Goal: Information Seeking & Learning: Check status

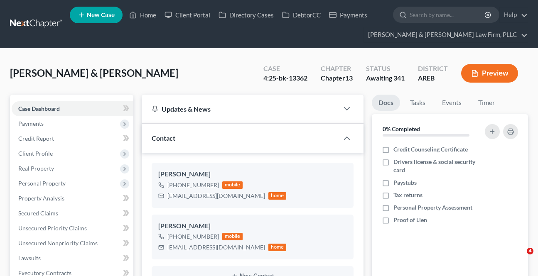
select select "0"
select select "4"
drag, startPoint x: 34, startPoint y: 213, endPoint x: 42, endPoint y: 213, distance: 7.1
click at [34, 213] on span "Secured Claims" at bounding box center [38, 213] width 40 height 7
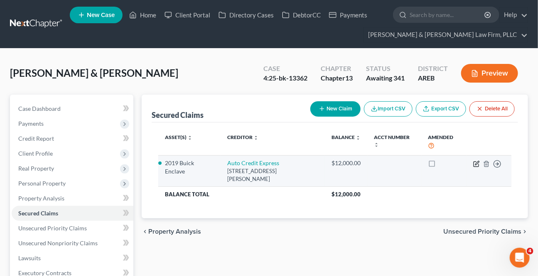
click at [477, 164] on icon "button" at bounding box center [477, 163] width 4 height 4
select select "2"
select select "6"
select select "2"
select select "0"
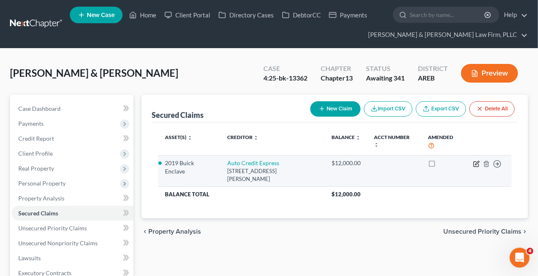
select select "0"
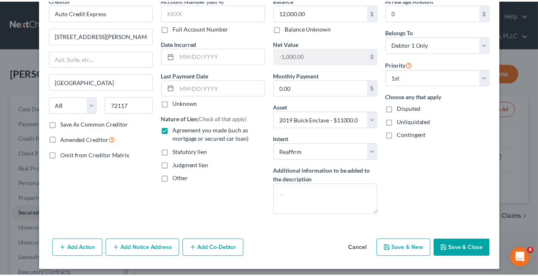
scroll to position [46, 0]
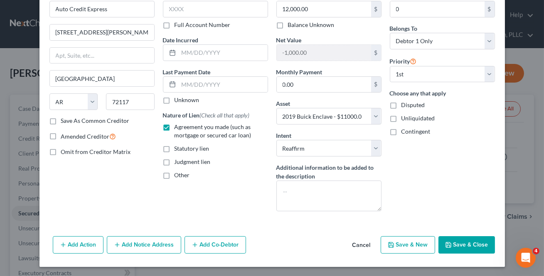
drag, startPoint x: 368, startPoint y: 246, endPoint x: 347, endPoint y: 248, distance: 20.5
click at [368, 246] on button "Cancel" at bounding box center [362, 245] width 32 height 17
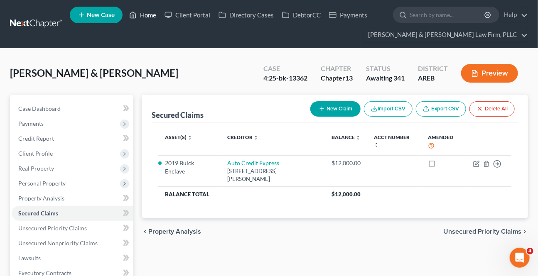
click at [146, 15] on link "Home" at bounding box center [142, 14] width 35 height 15
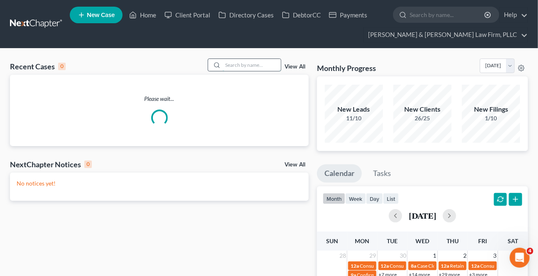
click at [270, 66] on input "search" at bounding box center [252, 65] width 58 height 12
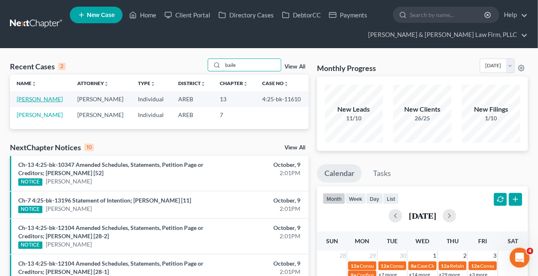
type input "baile"
click at [51, 102] on link "[PERSON_NAME]" at bounding box center [40, 99] width 46 height 7
select select "1"
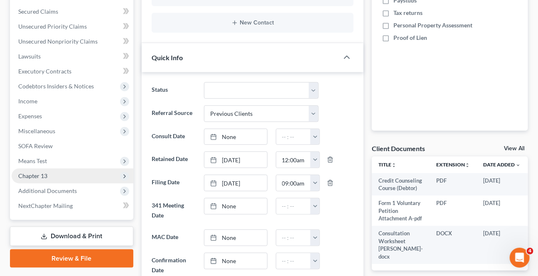
scroll to position [227, 0]
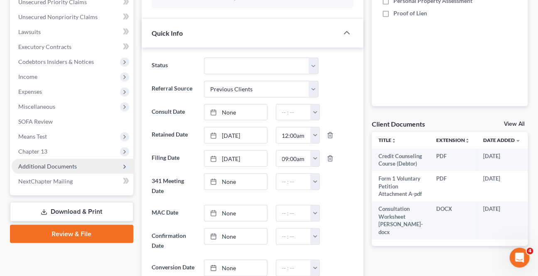
click at [64, 165] on span "Additional Documents" at bounding box center [47, 166] width 59 height 7
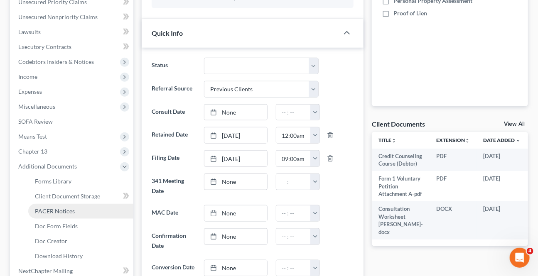
click at [68, 212] on span "PACER Notices" at bounding box center [55, 211] width 40 height 7
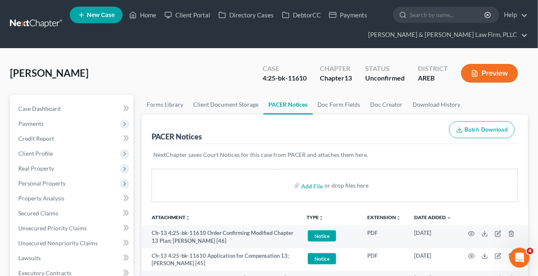
scroll to position [37, 0]
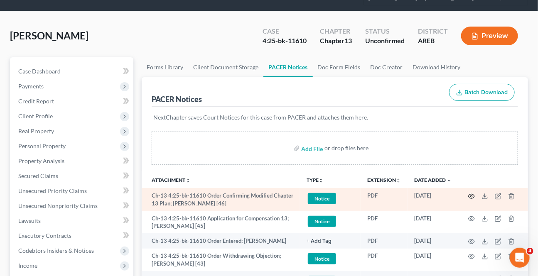
click at [473, 194] on icon "button" at bounding box center [471, 196] width 7 height 7
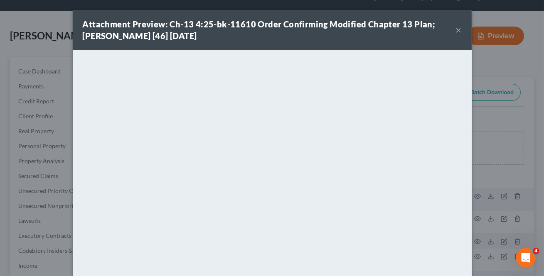
drag, startPoint x: 458, startPoint y: 33, endPoint x: 451, endPoint y: 38, distance: 8.1
click at [458, 33] on button "×" at bounding box center [459, 30] width 6 height 10
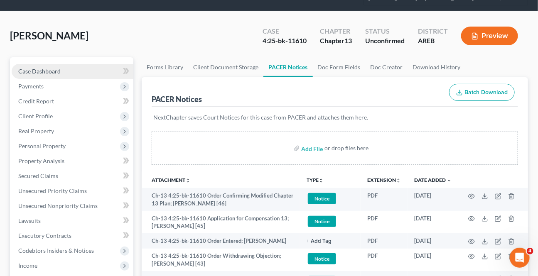
click at [57, 70] on span "Case Dashboard" at bounding box center [39, 71] width 42 height 7
select select "1"
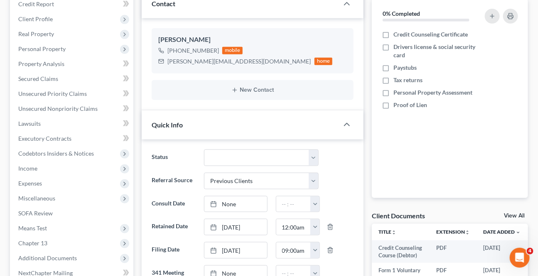
scroll to position [151, 0]
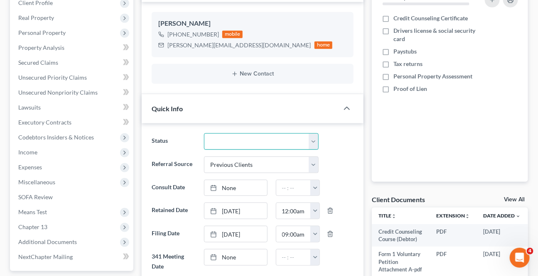
drag, startPoint x: 242, startPoint y: 144, endPoint x: 244, endPoint y: 148, distance: 4.9
click at [243, 144] on select "Awaiting 341 Chapter 7 - Attended Meeting Confirmed Discharged Dismissed New Co…" at bounding box center [261, 141] width 114 height 17
select select "2"
click at [204, 133] on select "Awaiting 341 Chapter 7 - Attended Meeting Confirmed Discharged Dismissed New Co…" at bounding box center [261, 141] width 114 height 17
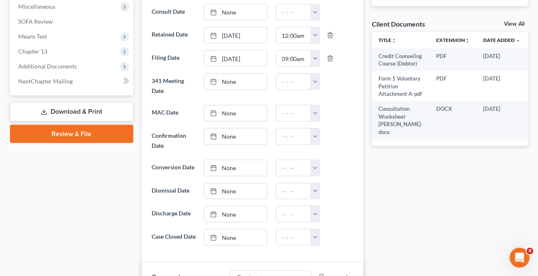
scroll to position [340, 0]
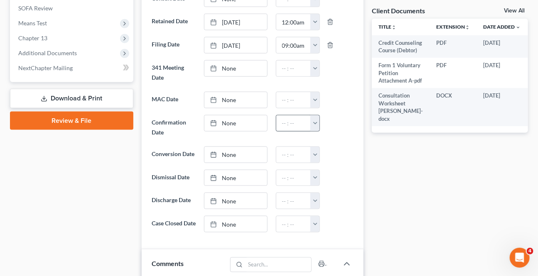
click at [239, 125] on link "None" at bounding box center [235, 124] width 62 height 16
type input "[DATE]"
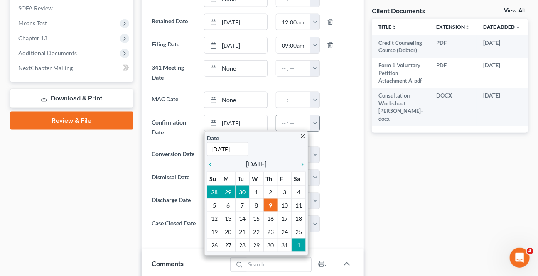
click at [315, 118] on button "button" at bounding box center [314, 124] width 9 height 16
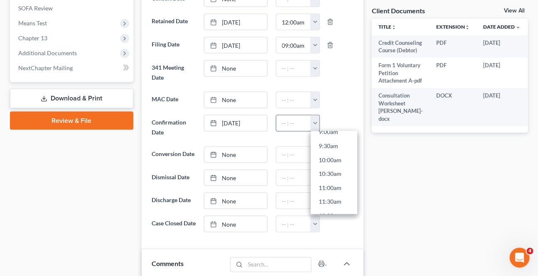
scroll to position [302, 0]
click at [332, 191] on link "12:30pm" at bounding box center [334, 189] width 47 height 14
type input "12:30pm"
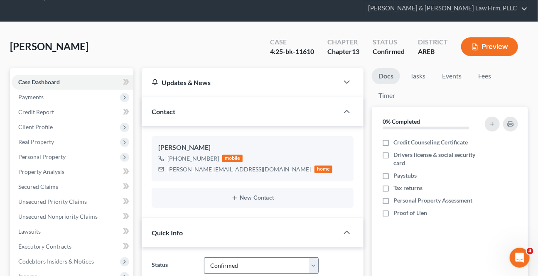
scroll to position [0, 0]
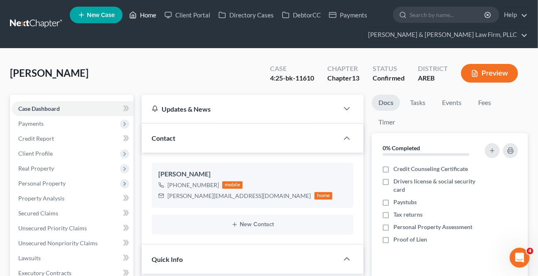
click at [148, 12] on link "Home" at bounding box center [142, 14] width 35 height 15
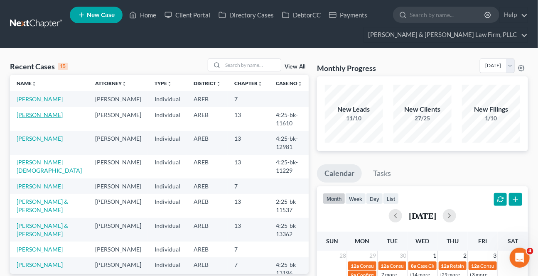
click at [43, 117] on link "[PERSON_NAME]" at bounding box center [40, 114] width 46 height 7
select select "1"
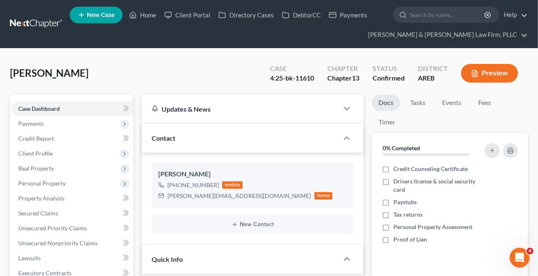
scroll to position [227, 0]
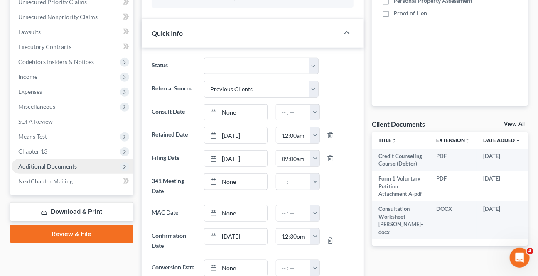
click at [64, 166] on span "Additional Documents" at bounding box center [47, 166] width 59 height 7
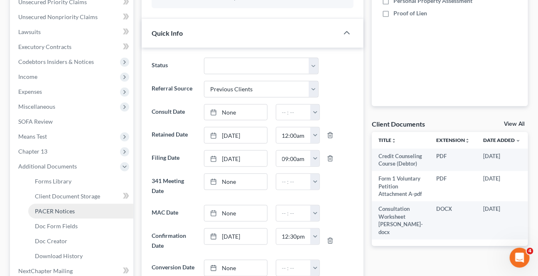
click at [63, 210] on span "PACER Notices" at bounding box center [55, 211] width 40 height 7
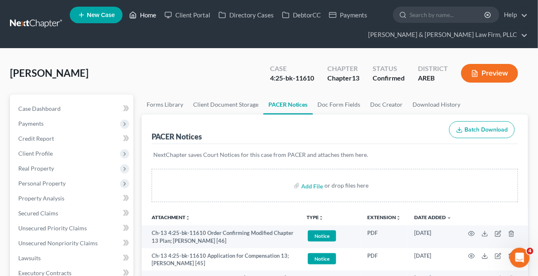
click at [139, 20] on link "Home" at bounding box center [142, 14] width 35 height 15
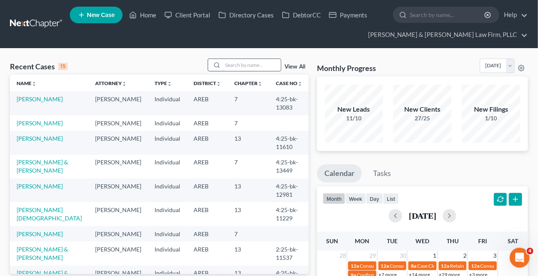
click at [249, 62] on input "search" at bounding box center [252, 65] width 58 height 12
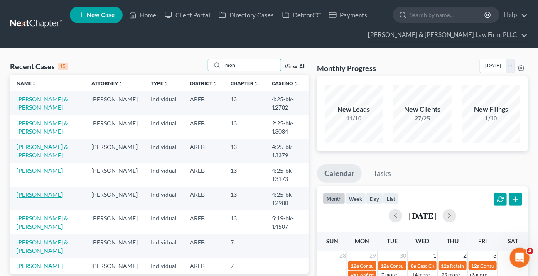
type input "mon"
click at [32, 192] on link "[PERSON_NAME]" at bounding box center [40, 194] width 46 height 7
select select "2"
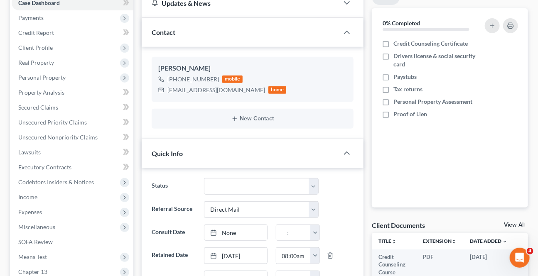
scroll to position [151, 0]
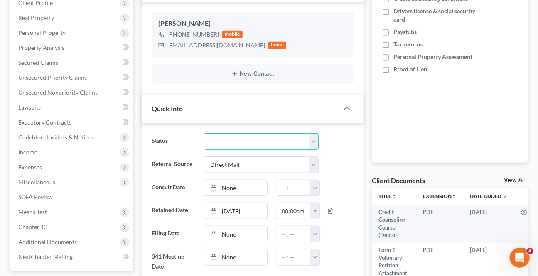
click at [230, 141] on select "Awaiting 341 Chapter 7 - Attended Meeting Confirmed Discharged Dismissed New Co…" at bounding box center [261, 141] width 114 height 17
select select "9"
click at [204, 133] on select "Awaiting 341 Chapter 7 - Attended Meeting Confirmed Discharged Dismissed New Co…" at bounding box center [261, 141] width 114 height 17
drag, startPoint x: 161, startPoint y: 247, endPoint x: 161, endPoint y: 104, distance: 143.0
click at [161, 244] on ng-include "Status Awaiting 341 Chapter 7 - Attended Meeting Confirmed Discharged Dismissed…" at bounding box center [253, 277] width 202 height 288
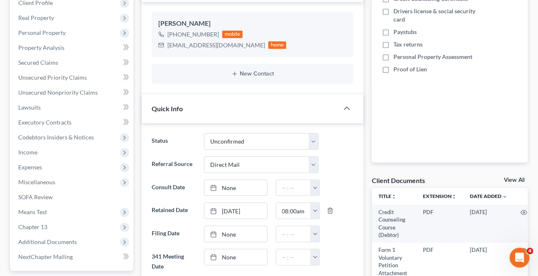
scroll to position [0, 0]
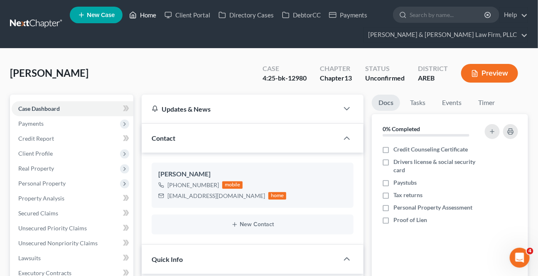
click at [134, 9] on link "Home" at bounding box center [142, 14] width 35 height 15
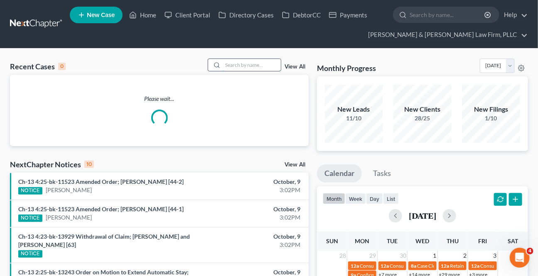
click at [230, 62] on input "search" at bounding box center [252, 65] width 58 height 12
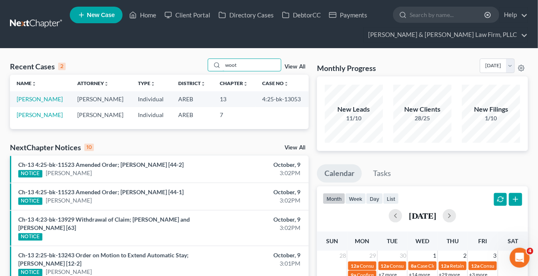
type input "woot"
click at [26, 103] on td "[PERSON_NAME]" at bounding box center [40, 98] width 61 height 15
click at [29, 100] on link "[PERSON_NAME]" at bounding box center [40, 99] width 46 height 7
select select "0"
select select "4"
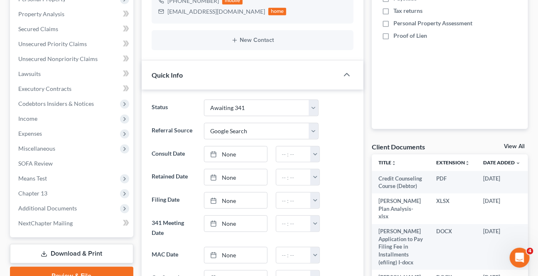
scroll to position [189, 0]
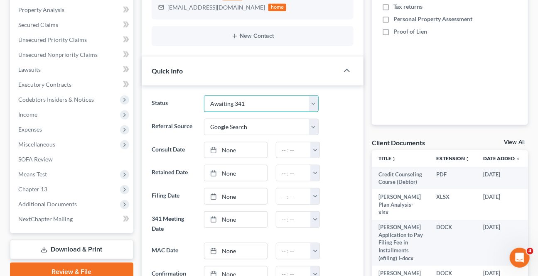
drag, startPoint x: 229, startPoint y: 101, endPoint x: 228, endPoint y: 110, distance: 9.6
click at [229, 100] on select "Awaiting 341 Chapter 7 - Attended Meeting Confirmed Discharged Dismissed New Co…" at bounding box center [261, 104] width 114 height 17
select select "9"
click at [204, 96] on select "Awaiting 341 Chapter 7 - Attended Meeting Confirmed Discharged Dismissed New Co…" at bounding box center [261, 104] width 114 height 17
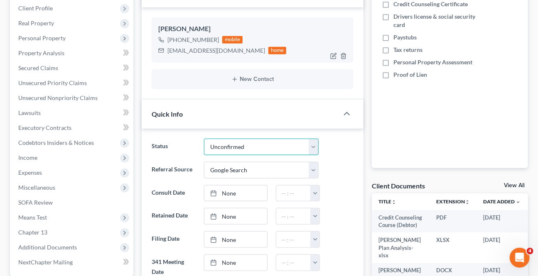
scroll to position [151, 0]
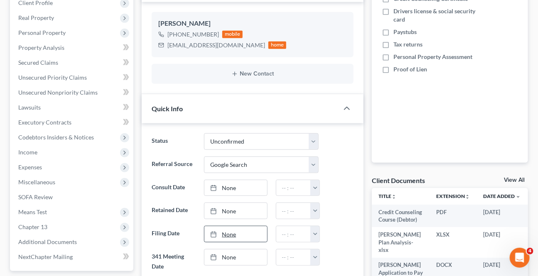
click at [249, 232] on link "None" at bounding box center [235, 235] width 62 height 16
type input "[DATE]"
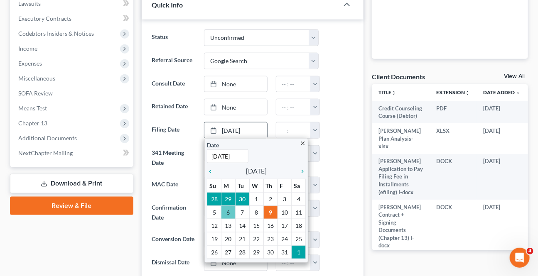
scroll to position [264, 0]
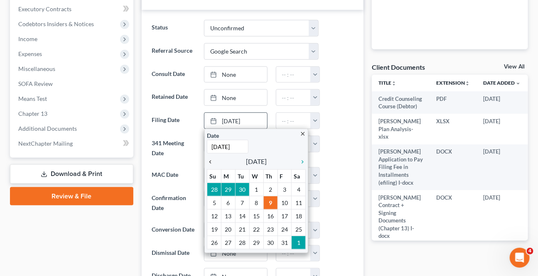
click at [212, 162] on icon "chevron_left" at bounding box center [212, 162] width 11 height 7
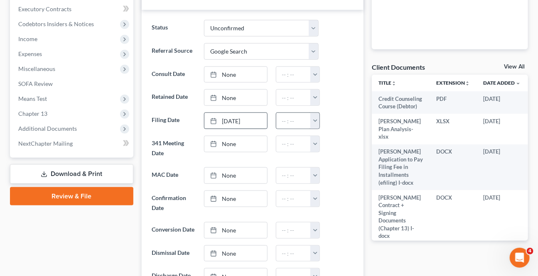
click at [318, 123] on button "button" at bounding box center [314, 121] width 9 height 16
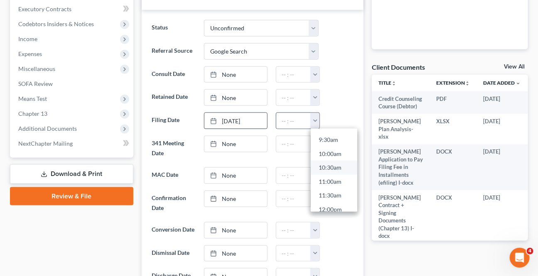
click at [326, 167] on link "10:30am" at bounding box center [334, 168] width 47 height 14
type input "10:30am"
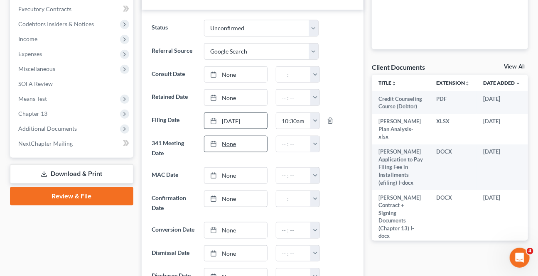
click at [242, 143] on link "None" at bounding box center [235, 144] width 62 height 16
type input "[DATE]"
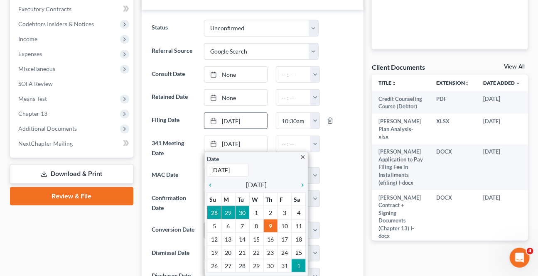
drag, startPoint x: 241, startPoint y: 229, endPoint x: 245, endPoint y: 226, distance: 5.1
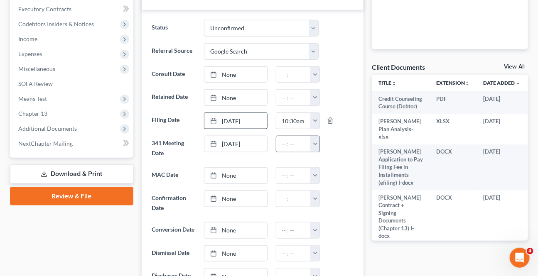
click at [315, 144] on button "button" at bounding box center [314, 144] width 9 height 16
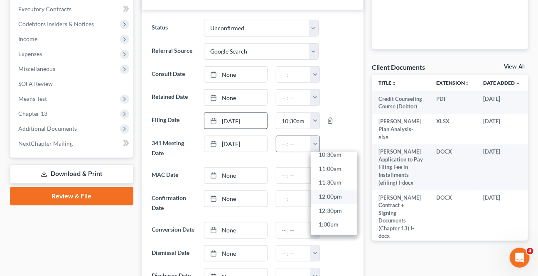
scroll to position [340, 0]
click at [326, 196] on link "1:30pm" at bounding box center [334, 199] width 47 height 14
type input "1:30pm"
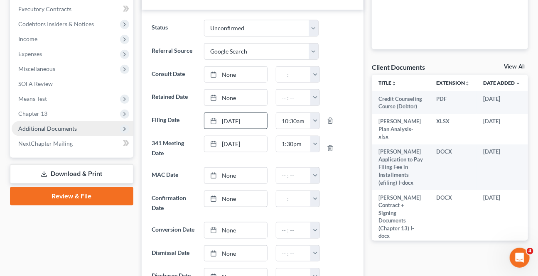
click at [62, 126] on span "Additional Documents" at bounding box center [47, 128] width 59 height 7
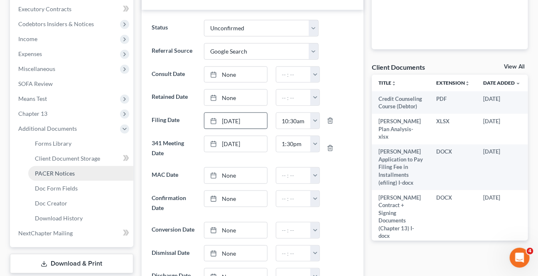
click at [63, 176] on link "PACER Notices" at bounding box center [80, 173] width 105 height 15
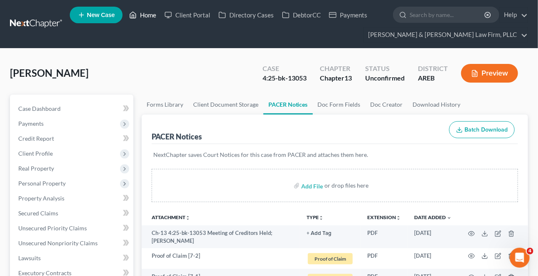
drag, startPoint x: 146, startPoint y: 16, endPoint x: 181, endPoint y: 62, distance: 57.5
click at [146, 16] on link "Home" at bounding box center [142, 14] width 35 height 15
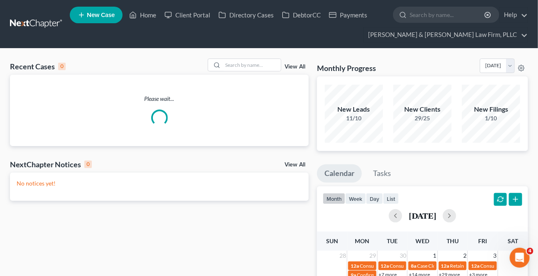
click at [239, 76] on div "Please wait..." at bounding box center [159, 110] width 299 height 71
click at [234, 63] on input "search" at bounding box center [252, 65] width 58 height 12
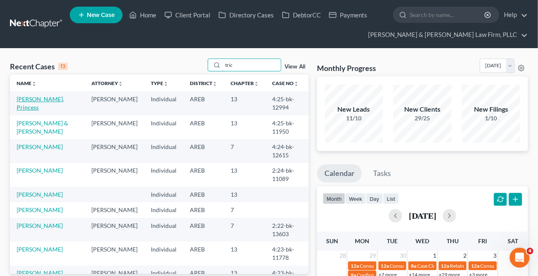
type input "tric"
click at [50, 96] on link "[PERSON_NAME], Princess" at bounding box center [40, 103] width 47 height 15
select select "2"
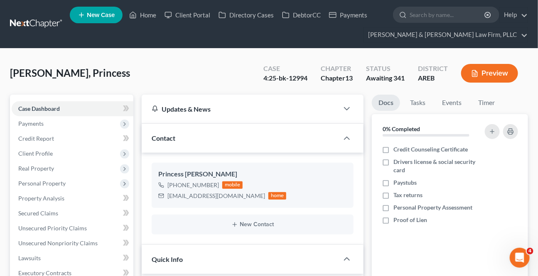
click at [174, 240] on div "Princess [PERSON_NAME] [PHONE_NUMBER] mobile [EMAIL_ADDRESS][DOMAIN_NAME] home …" at bounding box center [253, 199] width 222 height 92
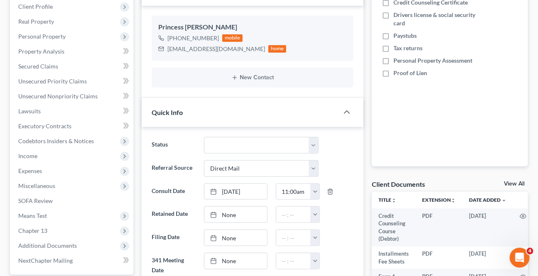
scroll to position [151, 0]
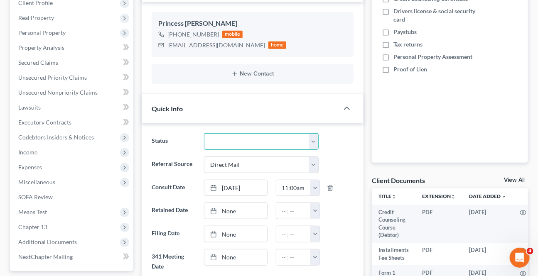
drag, startPoint x: 264, startPoint y: 137, endPoint x: 259, endPoint y: 147, distance: 11.0
click at [264, 137] on select "Awaiting 341 Chapter 7 - Attended Meeting Confirmed Discharged Dismissed New Co…" at bounding box center [261, 141] width 114 height 17
select select "9"
click at [204, 133] on select "Awaiting 341 Chapter 7 - Attended Meeting Confirmed Discharged Dismissed New Co…" at bounding box center [261, 141] width 114 height 17
click at [245, 231] on link "None" at bounding box center [235, 235] width 62 height 16
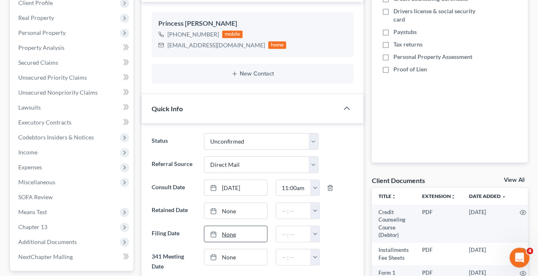
type input "[DATE]"
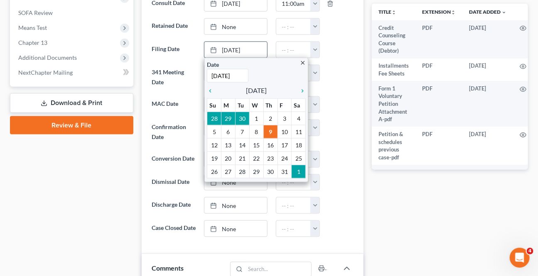
scroll to position [340, 0]
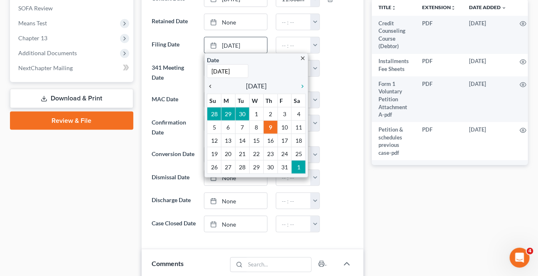
click at [210, 83] on icon "chevron_left" at bounding box center [212, 86] width 11 height 7
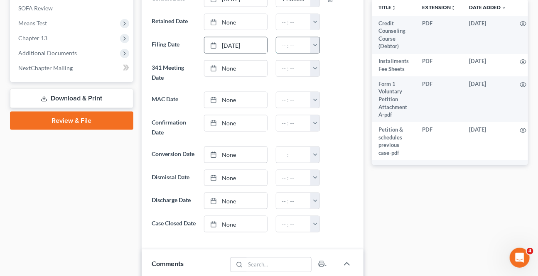
drag, startPoint x: 310, startPoint y: 44, endPoint x: 314, endPoint y: 43, distance: 4.2
click at [310, 43] on div "12:00am 12:30am 1:00am 1:30am 2:00am 2:30am 3:00am 3:30am 4:00am 4:30am 5:00am …" at bounding box center [298, 45] width 44 height 17
click at [314, 43] on button "button" at bounding box center [314, 45] width 9 height 16
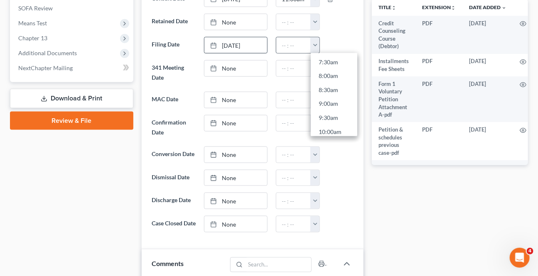
scroll to position [227, 0]
click at [325, 116] on link "10:00am" at bounding box center [334, 116] width 47 height 14
type input "10:00am"
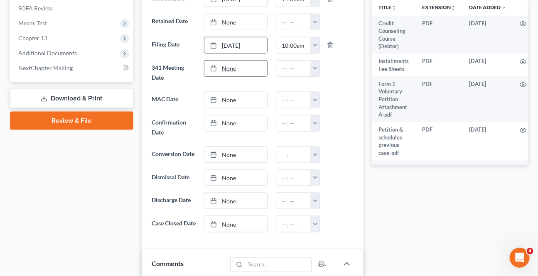
click at [246, 62] on link "None" at bounding box center [235, 69] width 62 height 16
type input "[DATE]"
click at [315, 66] on button "button" at bounding box center [314, 69] width 9 height 16
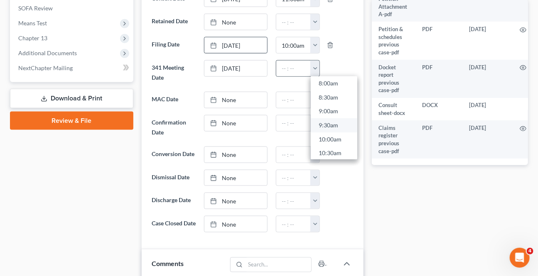
click at [329, 121] on link "9:30am" at bounding box center [334, 125] width 47 height 14
type input "9:30am"
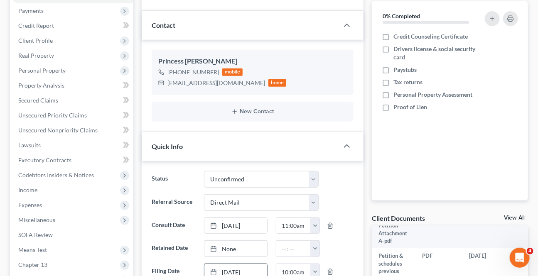
scroll to position [0, 0]
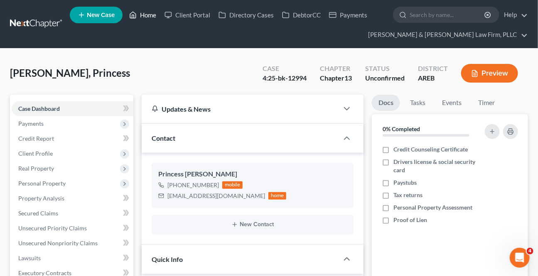
click at [138, 14] on link "Home" at bounding box center [142, 14] width 35 height 15
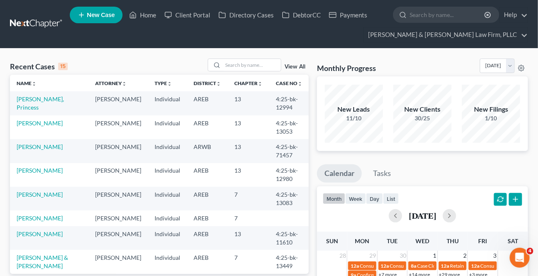
click at [245, 65] on input "search" at bounding box center [252, 65] width 58 height 12
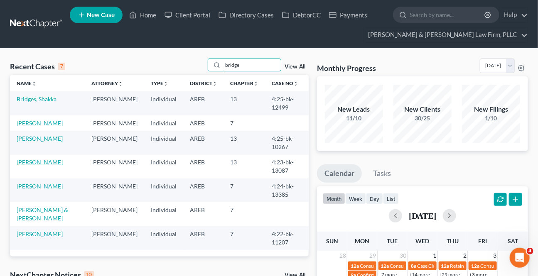
type input "bridge"
click at [34, 161] on link "[PERSON_NAME]" at bounding box center [40, 162] width 46 height 7
select select "2"
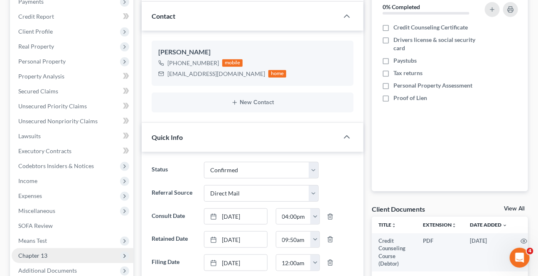
scroll to position [151, 0]
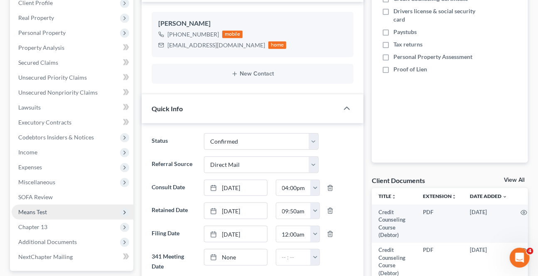
drag, startPoint x: 51, startPoint y: 244, endPoint x: 106, endPoint y: 217, distance: 61.5
click at [51, 243] on span "Additional Documents" at bounding box center [47, 242] width 59 height 7
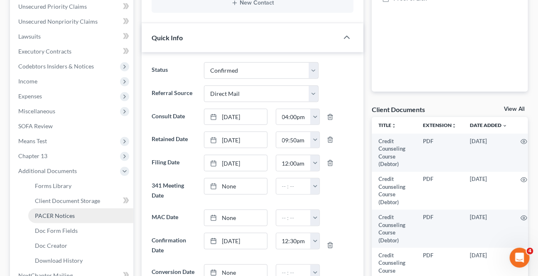
scroll to position [227, 0]
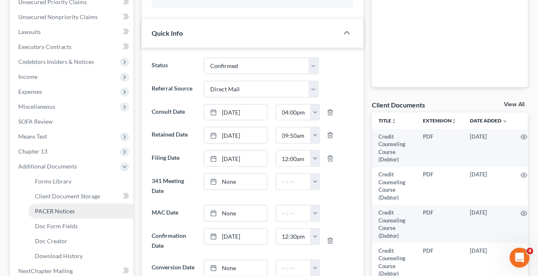
click at [60, 207] on link "PACER Notices" at bounding box center [80, 211] width 105 height 15
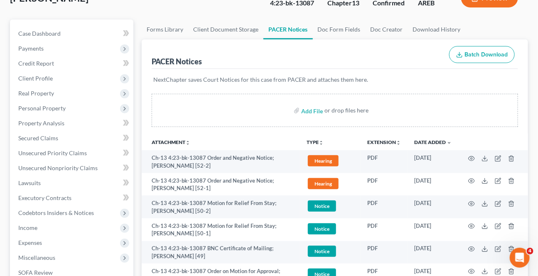
scroll to position [113, 0]
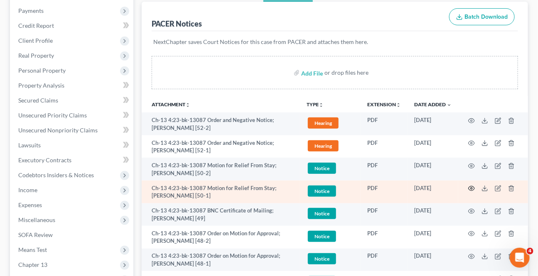
click at [470, 187] on icon "button" at bounding box center [471, 188] width 7 height 7
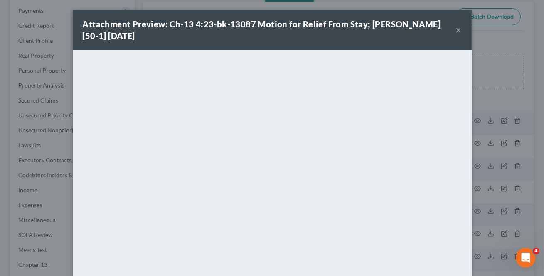
drag, startPoint x: 455, startPoint y: 30, endPoint x: 259, endPoint y: 2, distance: 198.5
click at [456, 29] on button "×" at bounding box center [459, 30] width 6 height 10
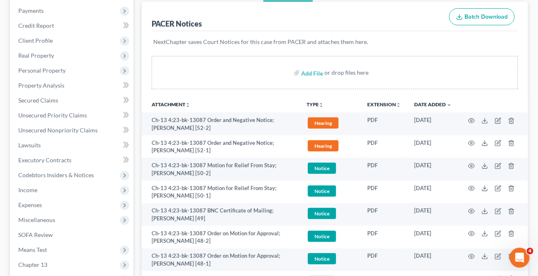
scroll to position [0, 0]
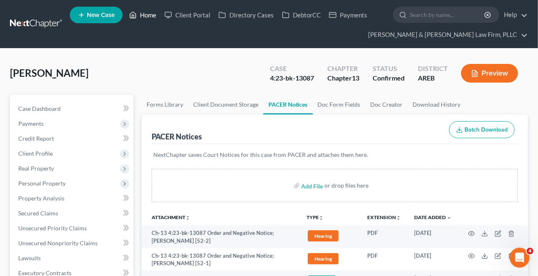
drag, startPoint x: 133, startPoint y: 12, endPoint x: 258, endPoint y: 56, distance: 132.6
click at [133, 12] on icon at bounding box center [132, 15] width 7 height 10
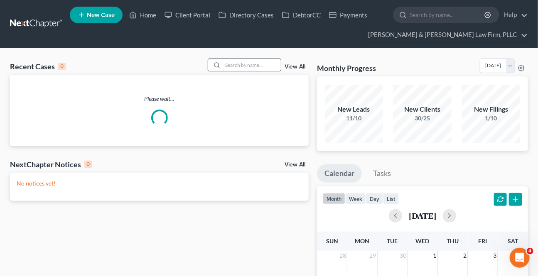
click at [234, 67] on input "search" at bounding box center [252, 65] width 58 height 12
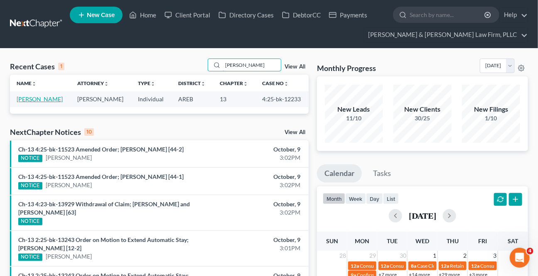
type input "[PERSON_NAME]"
click at [54, 98] on link "[PERSON_NAME]" at bounding box center [40, 99] width 46 height 7
select select "2"
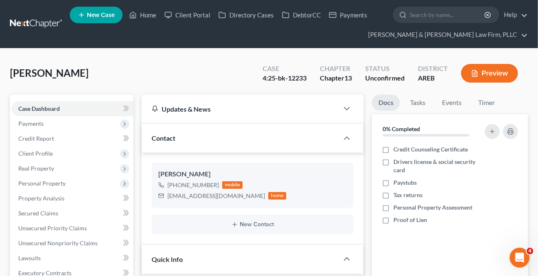
scroll to position [151, 0]
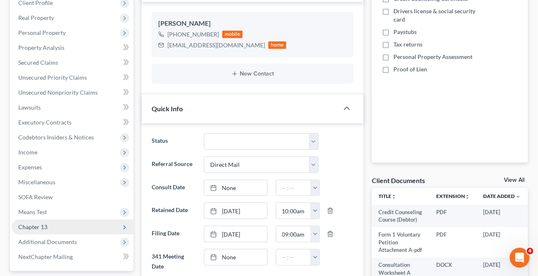
click at [33, 241] on span "Additional Documents" at bounding box center [47, 242] width 59 height 7
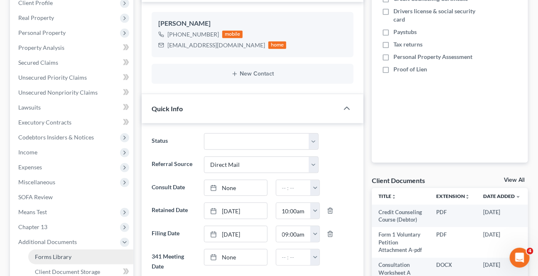
scroll to position [227, 0]
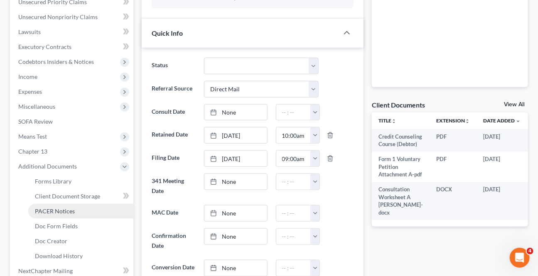
click at [57, 213] on span "PACER Notices" at bounding box center [55, 211] width 40 height 7
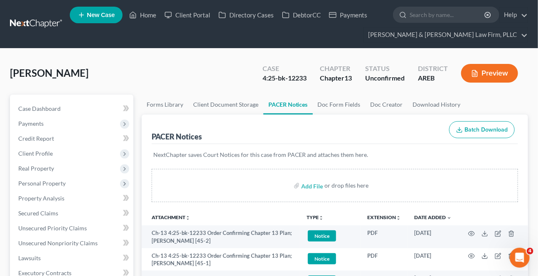
scroll to position [151, 0]
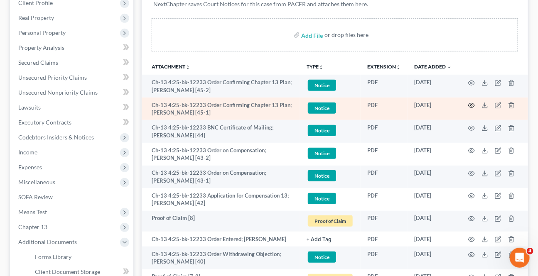
click at [471, 104] on icon "button" at bounding box center [471, 105] width 7 height 7
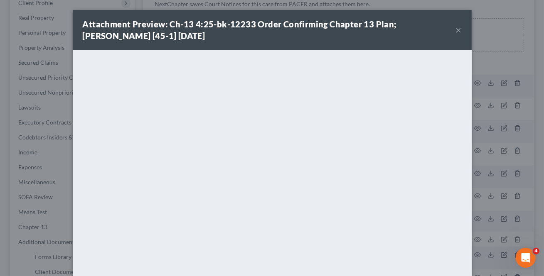
click at [457, 29] on button "×" at bounding box center [459, 30] width 6 height 10
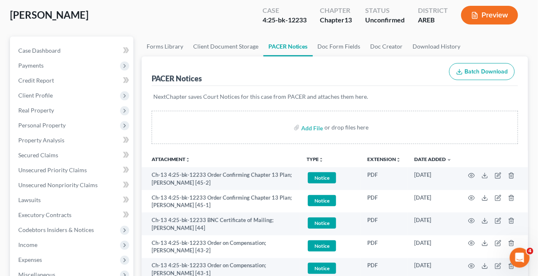
scroll to position [0, 0]
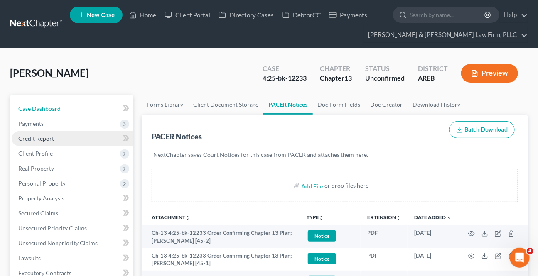
drag, startPoint x: 52, startPoint y: 109, endPoint x: 62, endPoint y: 132, distance: 25.1
click at [52, 109] on span "Case Dashboard" at bounding box center [39, 108] width 42 height 7
select select "2"
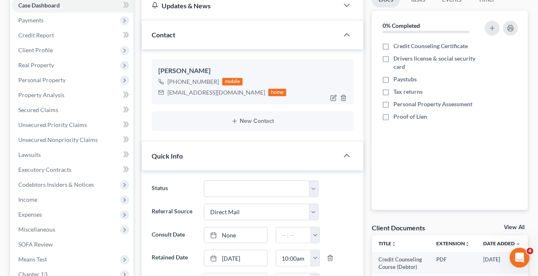
scroll to position [151, 0]
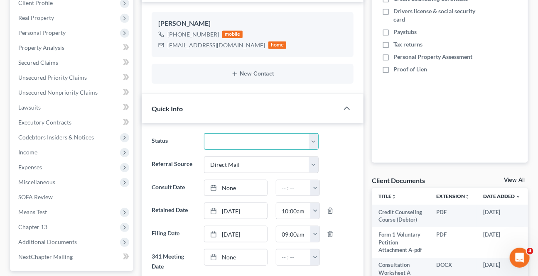
click at [254, 141] on select "Awaiting 341 Chapter 7 - Attended Meeting Confirmed Discharged Dismissed New Co…" at bounding box center [261, 141] width 114 height 17
select select "2"
click at [204, 133] on select "Awaiting 341 Chapter 7 - Attended Meeting Confirmed Discharged Dismissed New Co…" at bounding box center [261, 141] width 114 height 17
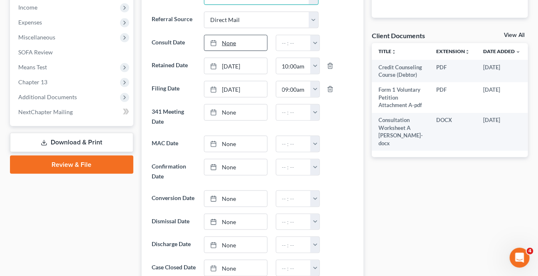
scroll to position [340, 0]
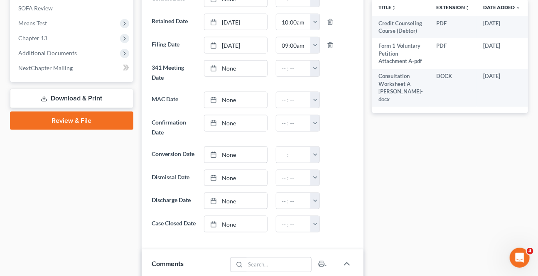
drag, startPoint x: 232, startPoint y: 126, endPoint x: 316, endPoint y: 130, distance: 84.1
click at [231, 126] on link "None" at bounding box center [235, 124] width 62 height 16
type input "[DATE]"
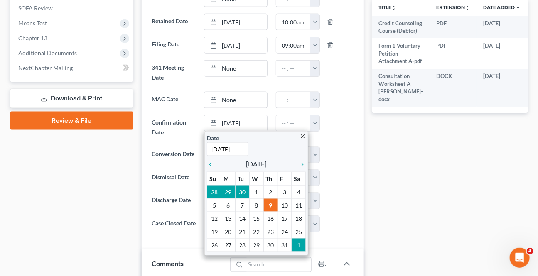
drag, startPoint x: 260, startPoint y: 202, endPoint x: 268, endPoint y: 187, distance: 17.5
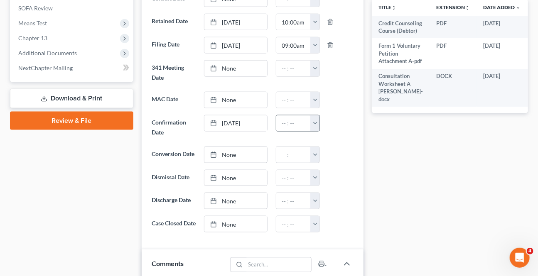
click at [318, 119] on button "button" at bounding box center [314, 124] width 9 height 16
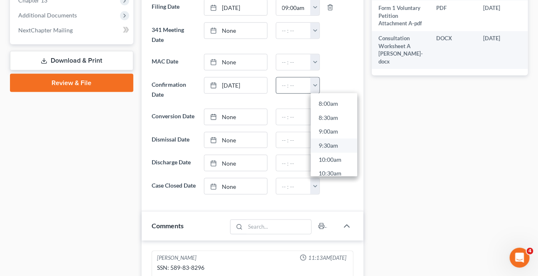
scroll to position [227, 0]
click at [322, 145] on link "9:30am" at bounding box center [334, 142] width 47 height 14
type input "9:30am"
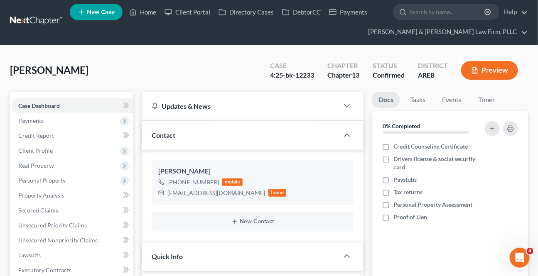
scroll to position [0, 0]
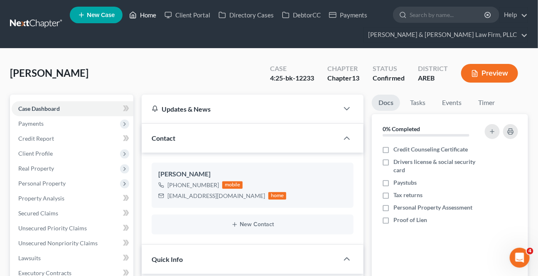
drag, startPoint x: 144, startPoint y: 13, endPoint x: 4, endPoint y: 104, distance: 167.6
click at [145, 12] on link "Home" at bounding box center [142, 14] width 35 height 15
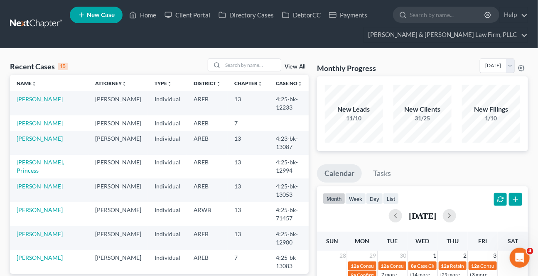
click at [35, 103] on td "[PERSON_NAME]" at bounding box center [49, 103] width 79 height 24
click at [49, 98] on link "[PERSON_NAME]" at bounding box center [40, 99] width 46 height 7
select select "2"
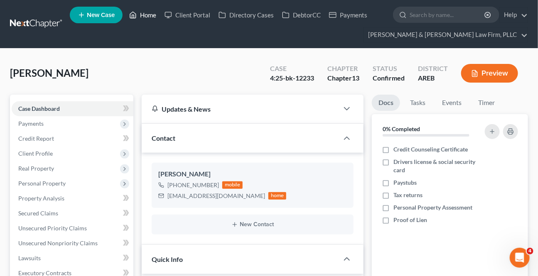
click at [149, 17] on link "Home" at bounding box center [142, 14] width 35 height 15
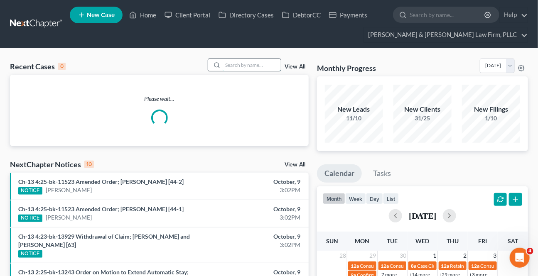
click at [245, 65] on input "search" at bounding box center [252, 65] width 58 height 12
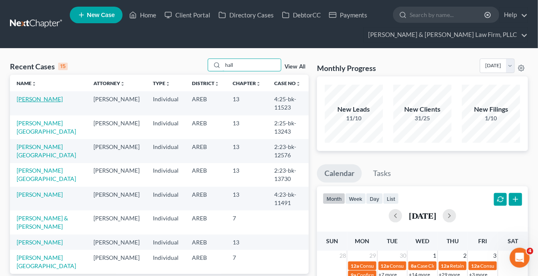
type input "hall"
click at [39, 99] on link "[PERSON_NAME]" at bounding box center [40, 99] width 46 height 7
select select "6"
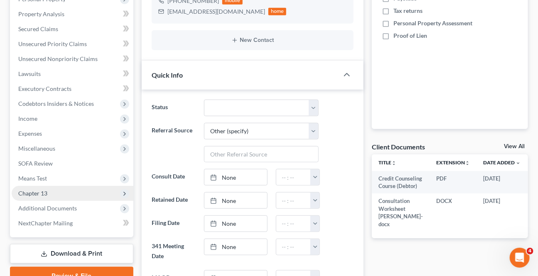
scroll to position [189, 0]
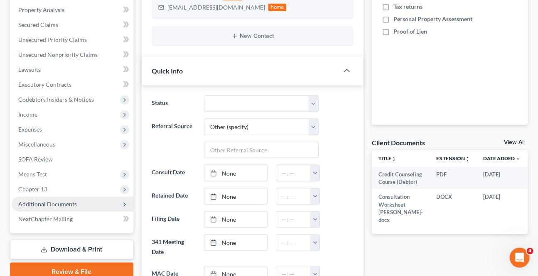
click at [44, 201] on span "Additional Documents" at bounding box center [47, 204] width 59 height 7
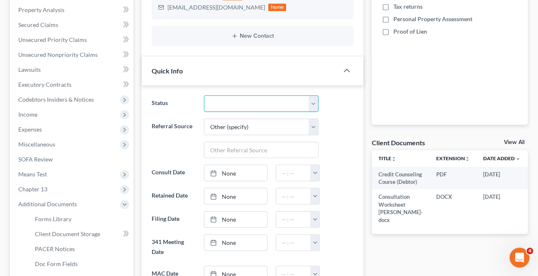
drag, startPoint x: 280, startPoint y: 99, endPoint x: 268, endPoint y: 110, distance: 16.2
click at [280, 98] on select "Awaiting 341 Chapter 7 - Attended Meeting Confirmed Discharged Dismissed New Co…" at bounding box center [261, 104] width 114 height 17
select select "2"
click at [204, 96] on select "Awaiting 341 Chapter 7 - Attended Meeting Confirmed Discharged Dismissed New Co…" at bounding box center [261, 104] width 114 height 17
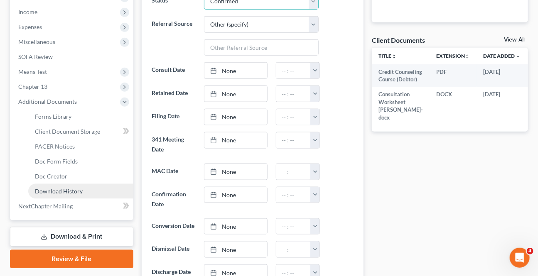
scroll to position [302, 0]
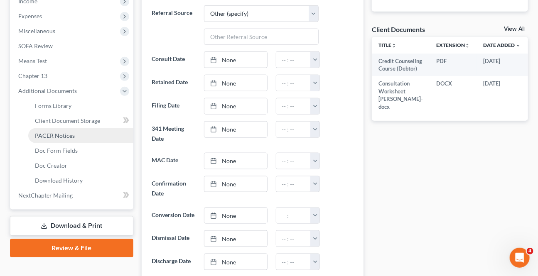
click at [68, 133] on span "PACER Notices" at bounding box center [55, 135] width 40 height 7
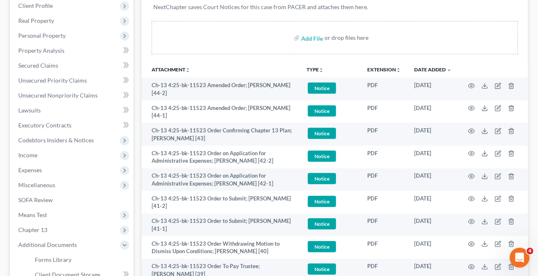
scroll to position [151, 0]
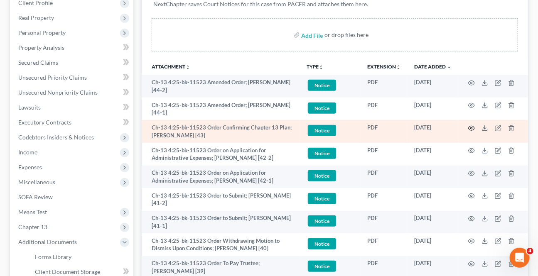
click at [472, 126] on icon "button" at bounding box center [472, 128] width 6 height 5
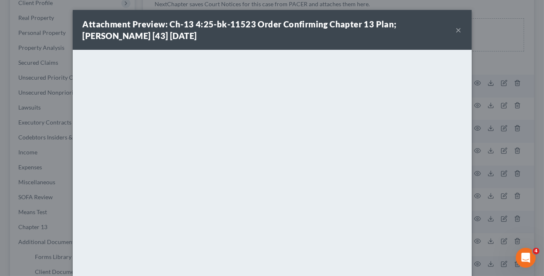
click at [457, 33] on button "×" at bounding box center [459, 30] width 6 height 10
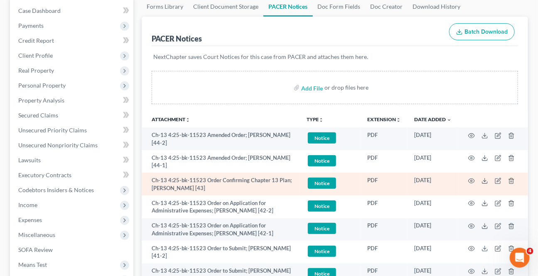
scroll to position [0, 0]
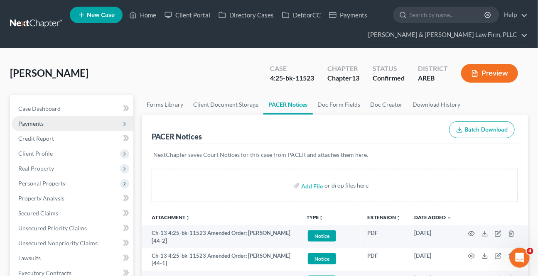
click at [52, 122] on span "Payments" at bounding box center [73, 123] width 122 height 15
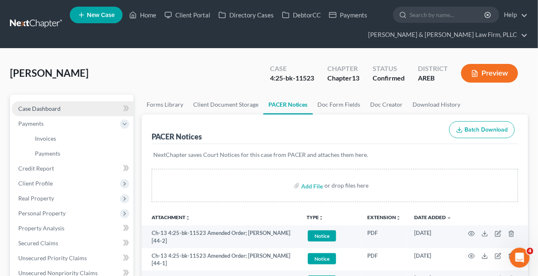
click at [55, 103] on link "Case Dashboard" at bounding box center [73, 108] width 122 height 15
select select "6"
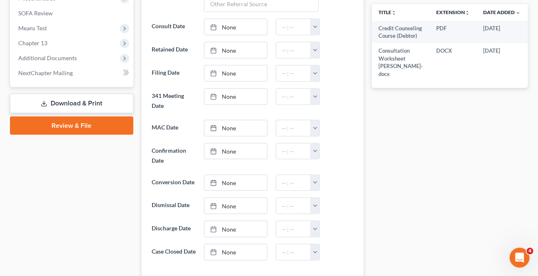
scroll to position [340, 0]
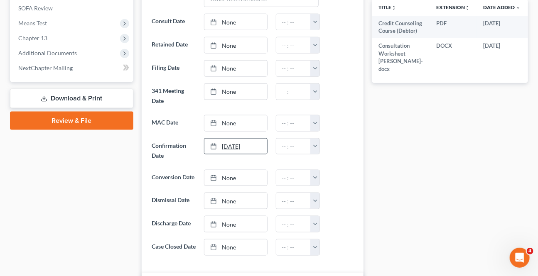
click at [224, 148] on link "[DATE]" at bounding box center [235, 147] width 62 height 16
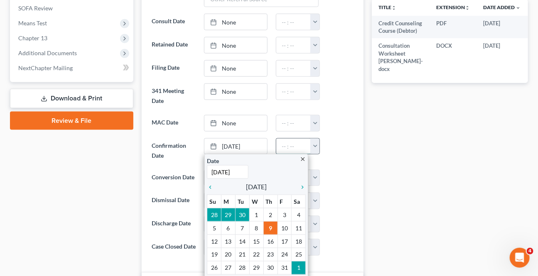
drag, startPoint x: 308, startPoint y: 145, endPoint x: 313, endPoint y: 144, distance: 4.9
click at [308, 145] on input "text" at bounding box center [293, 147] width 35 height 16
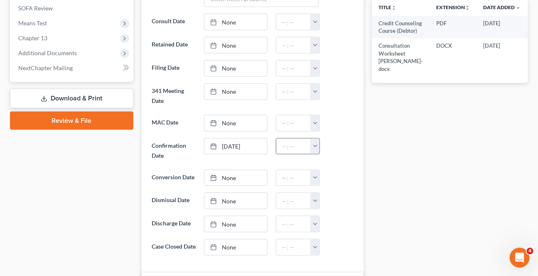
click at [313, 144] on button "button" at bounding box center [314, 147] width 9 height 16
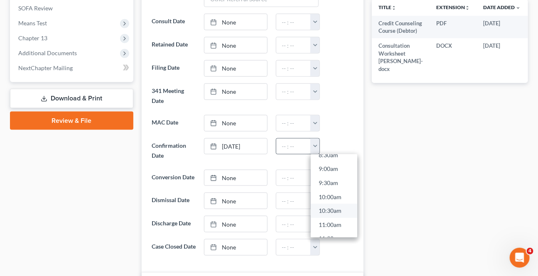
scroll to position [264, 0]
click at [327, 197] on link "10:30am" at bounding box center [334, 194] width 47 height 14
type input "10:30am"
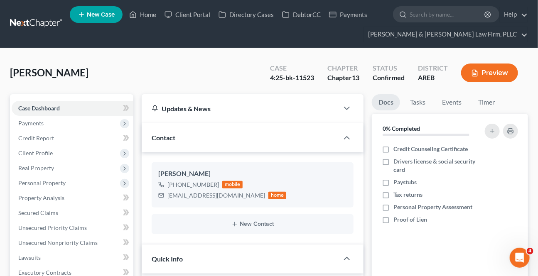
scroll to position [0, 0]
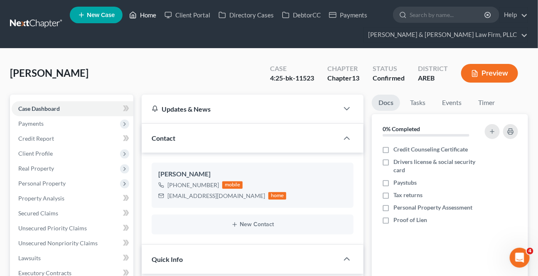
drag, startPoint x: 135, startPoint y: 16, endPoint x: 15, endPoint y: 47, distance: 123.2
click at [135, 15] on icon at bounding box center [132, 15] width 7 height 10
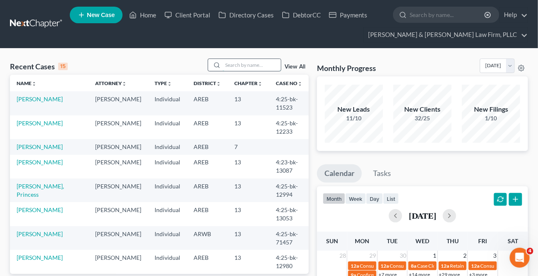
click at [229, 65] on input "search" at bounding box center [252, 65] width 58 height 12
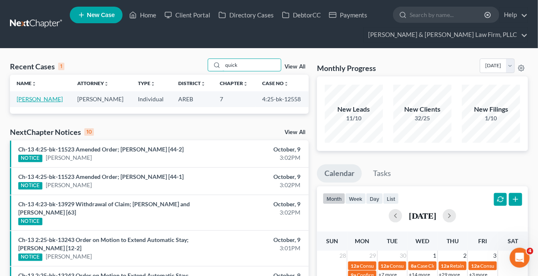
type input "quick"
click at [35, 96] on link "[PERSON_NAME]" at bounding box center [40, 99] width 46 height 7
select select "0"
select select "2"
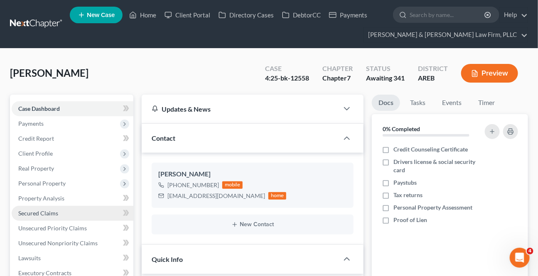
click at [32, 206] on link "Secured Claims" at bounding box center [73, 213] width 122 height 15
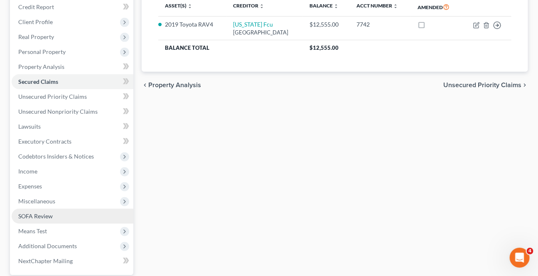
scroll to position [151, 0]
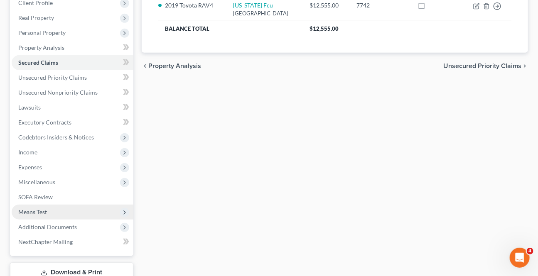
click at [36, 218] on span "Means Test" at bounding box center [73, 212] width 122 height 15
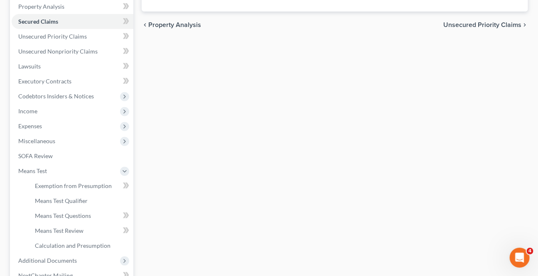
scroll to position [284, 0]
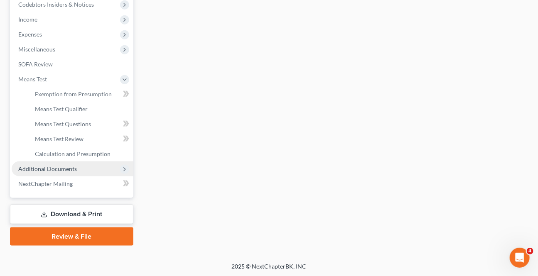
click at [47, 169] on span "Additional Documents" at bounding box center [47, 168] width 59 height 7
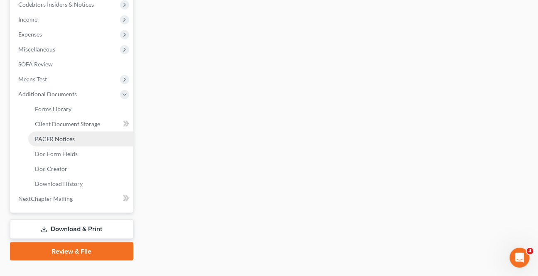
click at [62, 140] on span "PACER Notices" at bounding box center [55, 138] width 40 height 7
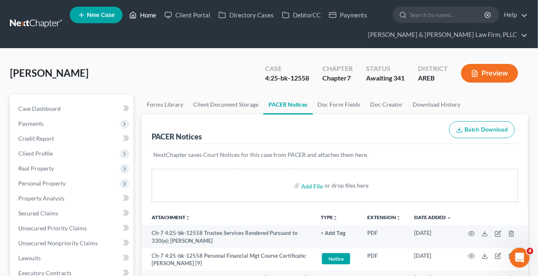
drag, startPoint x: 143, startPoint y: 19, endPoint x: 263, endPoint y: 66, distance: 129.1
click at [143, 19] on link "Home" at bounding box center [142, 14] width 35 height 15
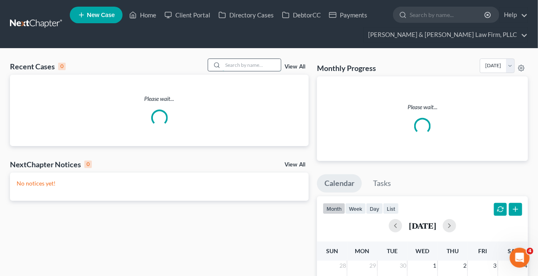
click at [267, 66] on input "search" at bounding box center [252, 65] width 58 height 12
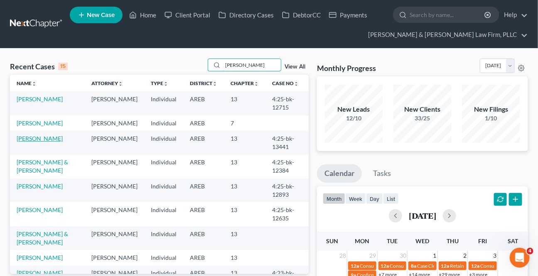
type input "[PERSON_NAME]"
click at [47, 135] on link "[PERSON_NAME]" at bounding box center [40, 138] width 46 height 7
select select "0"
select select "4"
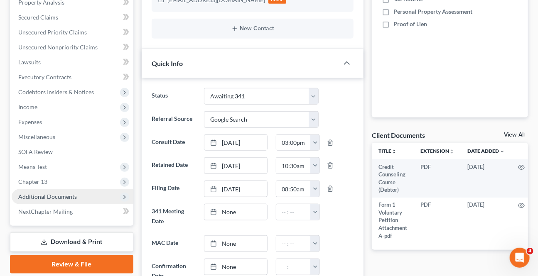
scroll to position [227, 0]
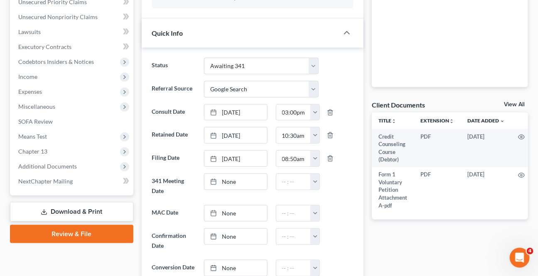
drag, startPoint x: 67, startPoint y: 165, endPoint x: 64, endPoint y: 194, distance: 28.9
click at [67, 165] on span "Additional Documents" at bounding box center [47, 166] width 59 height 7
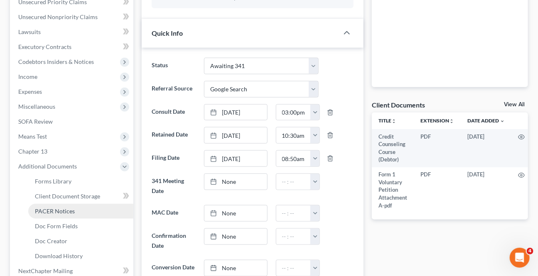
click at [49, 211] on span "PACER Notices" at bounding box center [55, 211] width 40 height 7
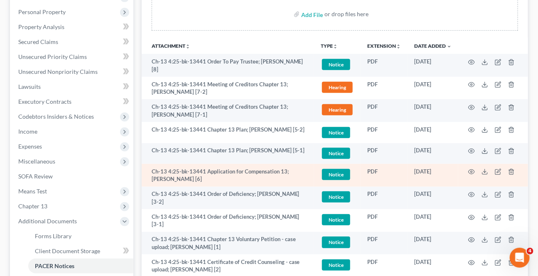
scroll to position [189, 0]
